Goal: Information Seeking & Learning: Learn about a topic

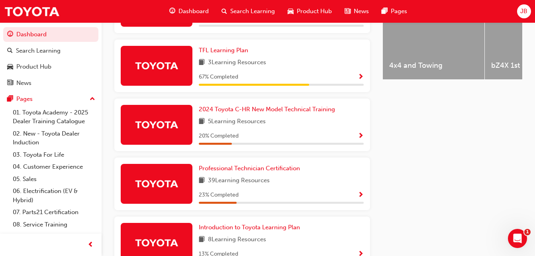
scroll to position [357, 0]
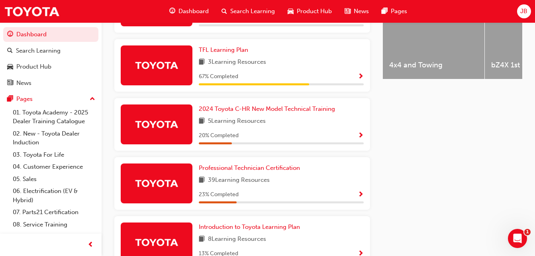
click at [362, 198] on span "Show Progress" at bounding box center [361, 194] width 6 height 7
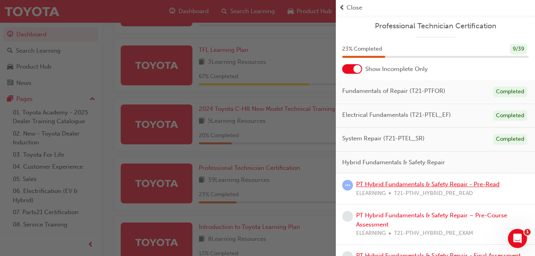
click at [433, 186] on link "PT Hybrid Fundamentals & Safety Repair - Pre-Read" at bounding box center [427, 183] width 143 height 7
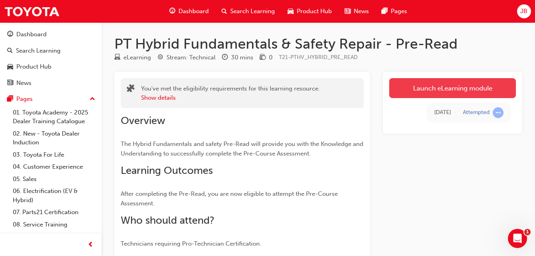
click at [441, 93] on link "Launch eLearning module" at bounding box center [452, 88] width 127 height 20
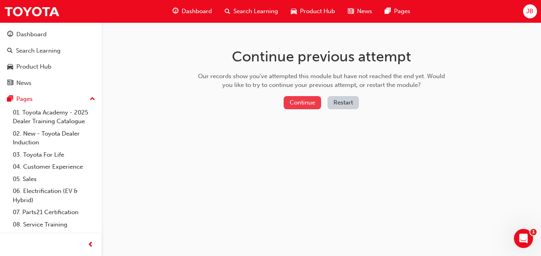
click at [306, 102] on button "Continue" at bounding box center [302, 102] width 37 height 13
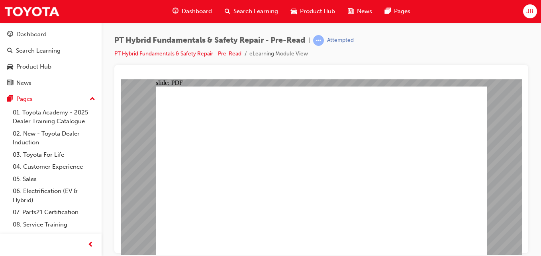
click at [539, 88] on div "PT Hybrid Fundamentals & Safety Repair - Pre-Read | Attempted PT Hybrid Fundame…" at bounding box center [321, 129] width 439 height 214
